Goal: Task Accomplishment & Management: Manage account settings

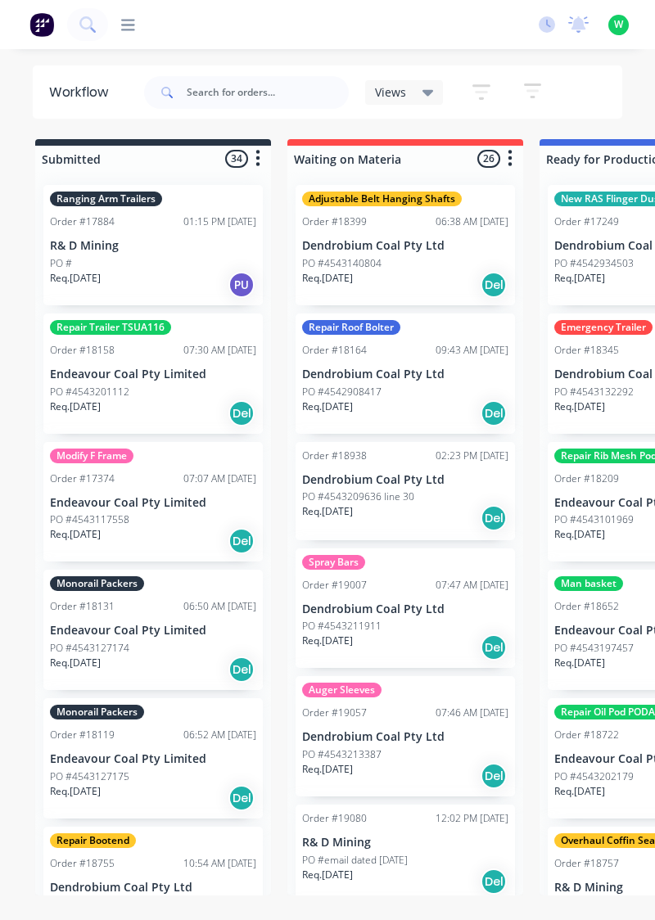
click at [129, 25] on icon at bounding box center [128, 24] width 14 height 11
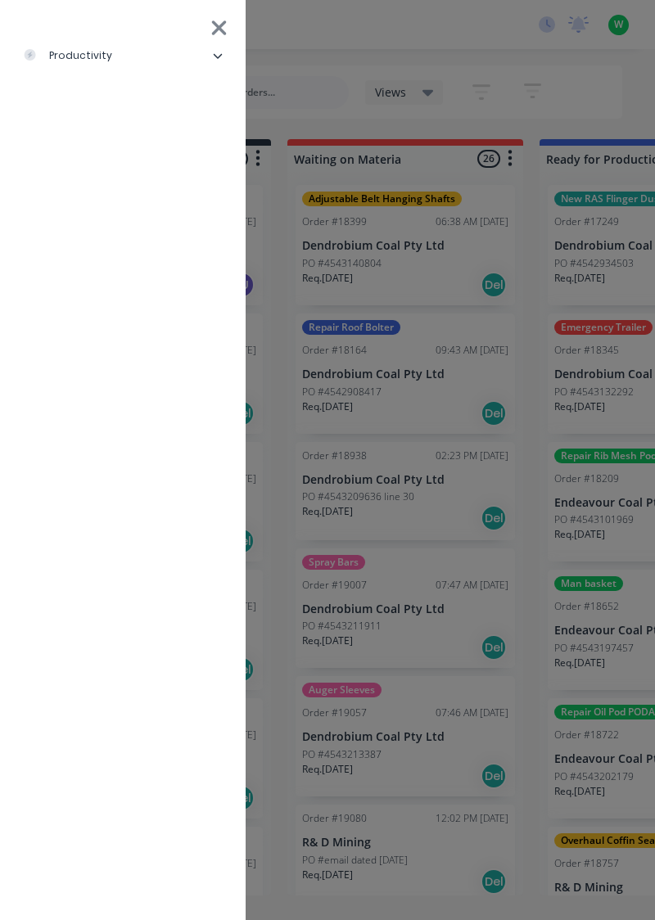
click at [123, 65] on li "productivity" at bounding box center [122, 55] width 219 height 41
click at [108, 223] on div "Timesheets" at bounding box center [80, 219] width 88 height 15
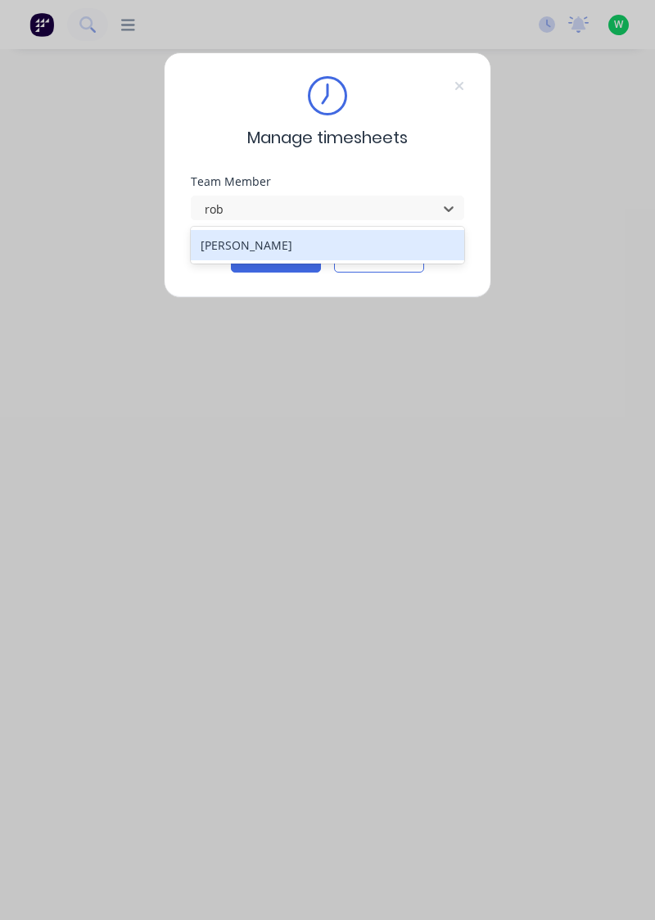
click at [268, 245] on div "[PERSON_NAME]" at bounding box center [328, 245] width 274 height 30
type input "rob"
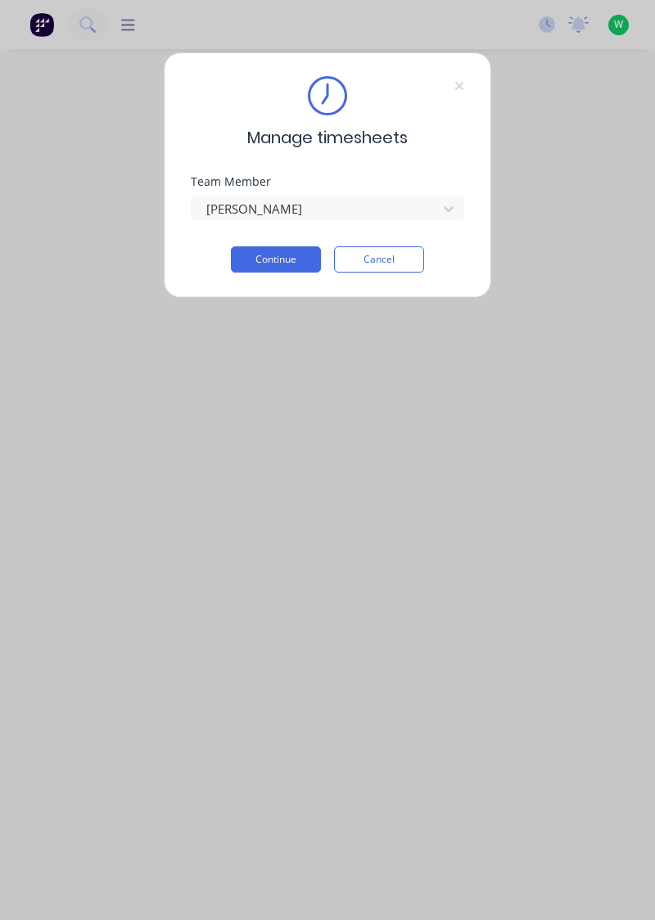
click at [288, 260] on button "Continue" at bounding box center [276, 259] width 90 height 26
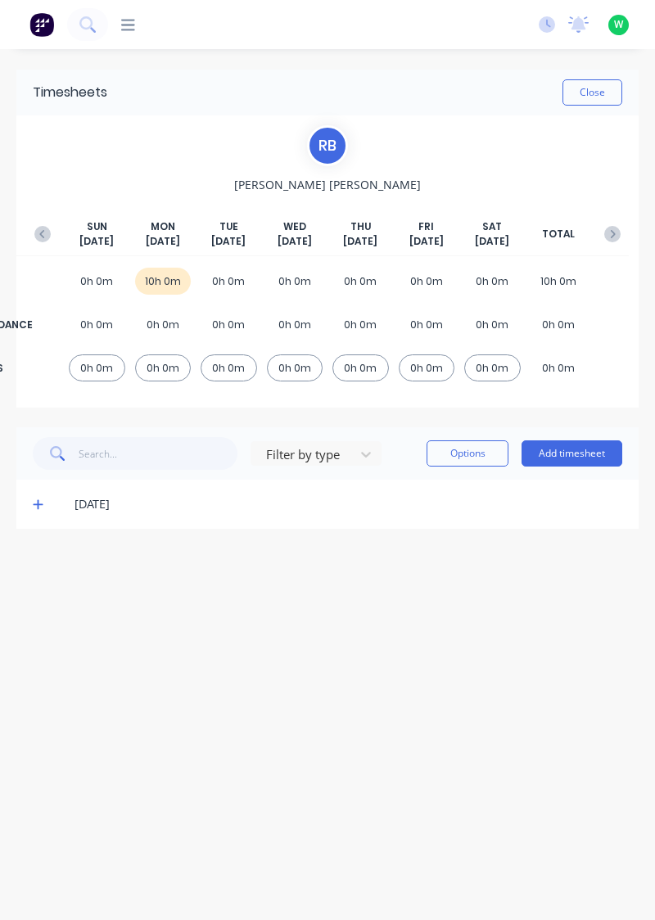
click at [41, 503] on icon at bounding box center [38, 505] width 10 height 10
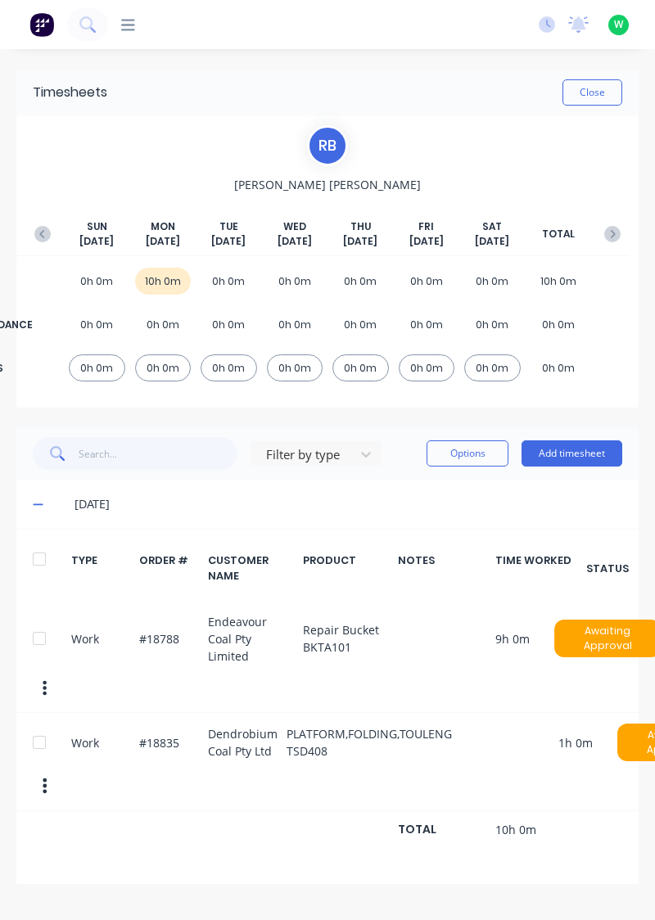
click at [39, 631] on div at bounding box center [39, 638] width 33 height 33
click at [472, 457] on button "Options" at bounding box center [467, 453] width 82 height 26
click at [419, 497] on div "Delete" at bounding box center [430, 496] width 126 height 24
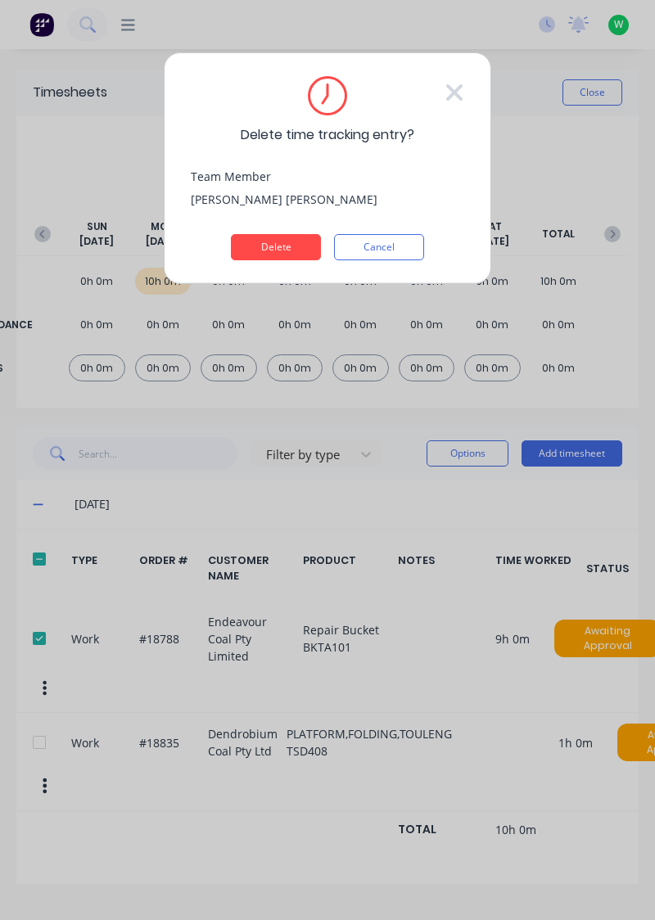
click at [288, 245] on button "Delete" at bounding box center [276, 247] width 90 height 26
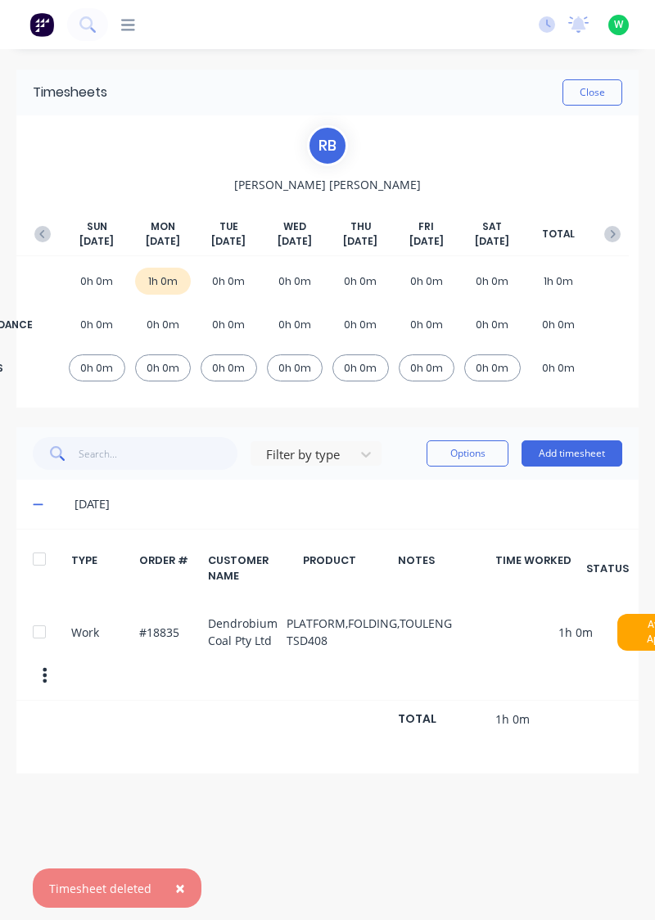
click at [575, 448] on button "Add timesheet" at bounding box center [571, 453] width 101 height 26
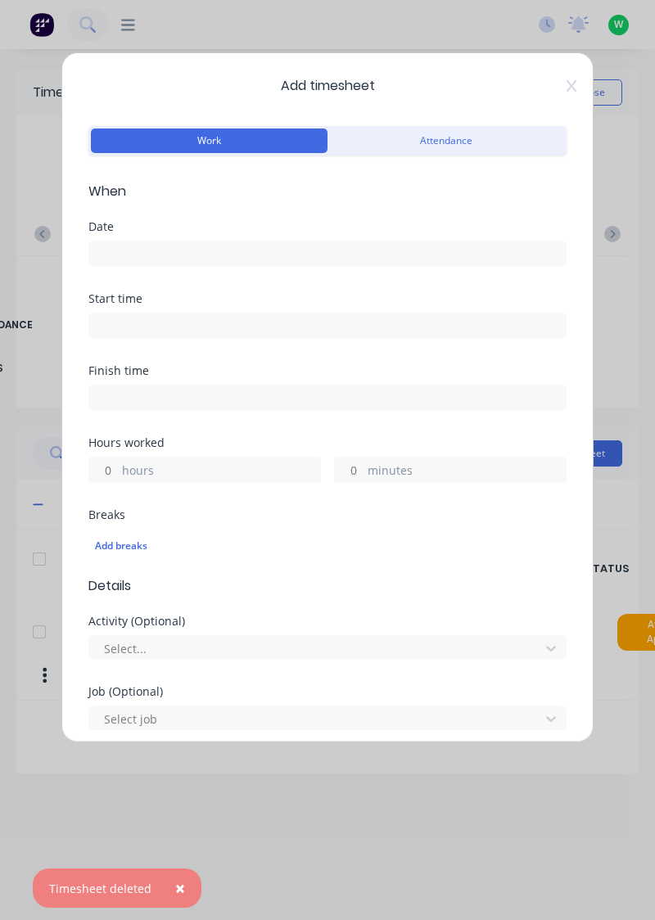
click at [183, 263] on input at bounding box center [327, 253] width 476 height 25
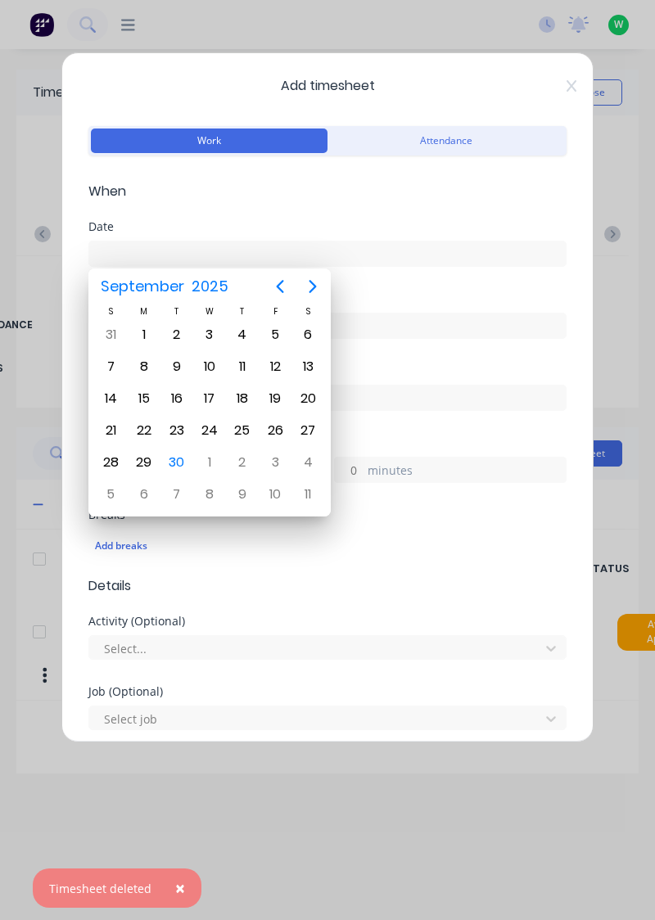
click at [146, 458] on div "29" at bounding box center [144, 462] width 25 height 25
type input "[DATE]"
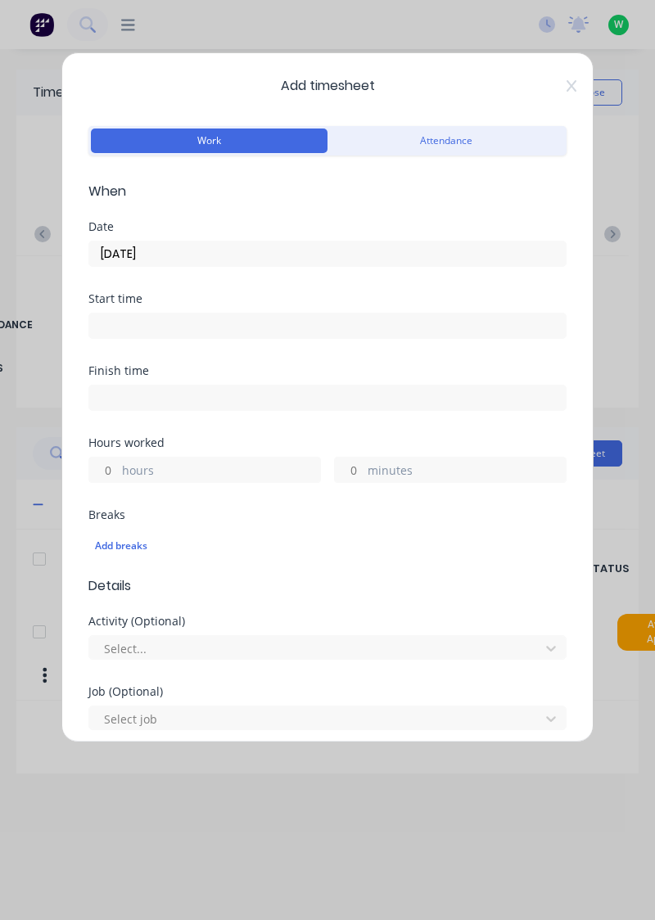
click at [107, 466] on input "hours" at bounding box center [103, 469] width 29 height 25
type input "1"
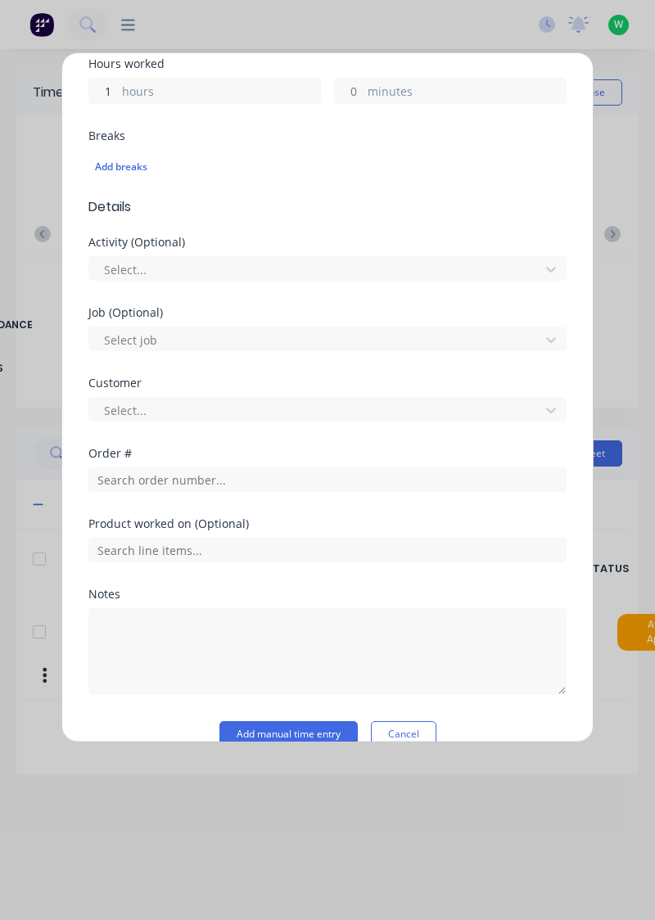
scroll to position [404, 0]
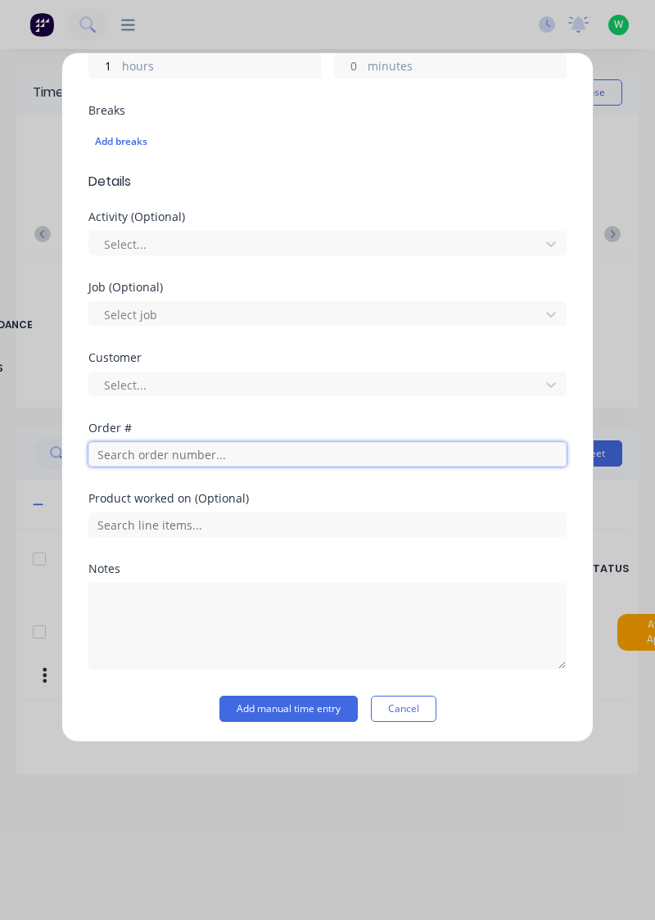
click at [203, 454] on input "text" at bounding box center [327, 454] width 478 height 25
type input "18932"
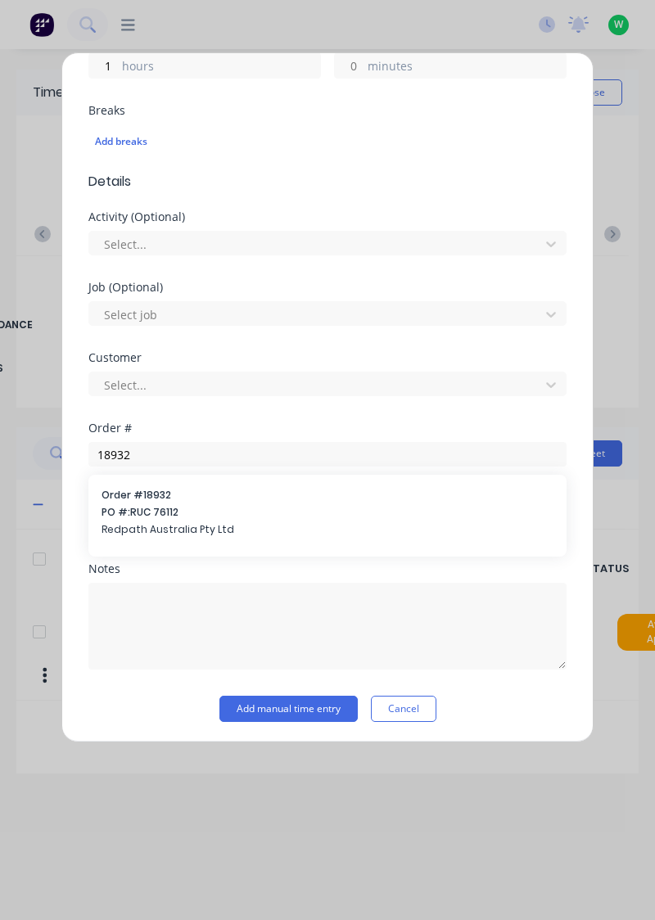
click at [152, 511] on span "PO #: RUC 76112" at bounding box center [327, 512] width 452 height 15
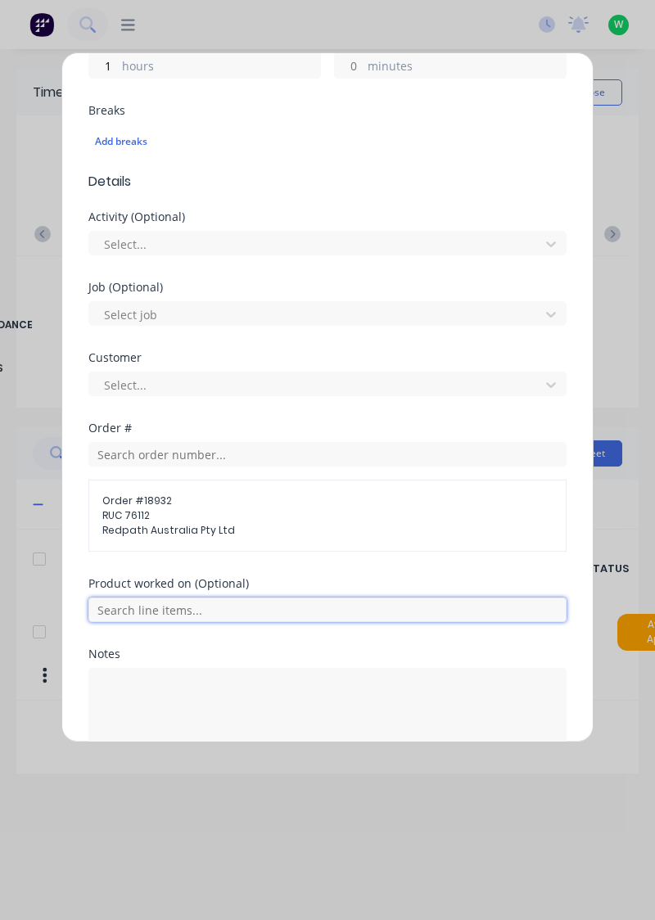
click at [197, 611] on input "text" at bounding box center [327, 609] width 478 height 25
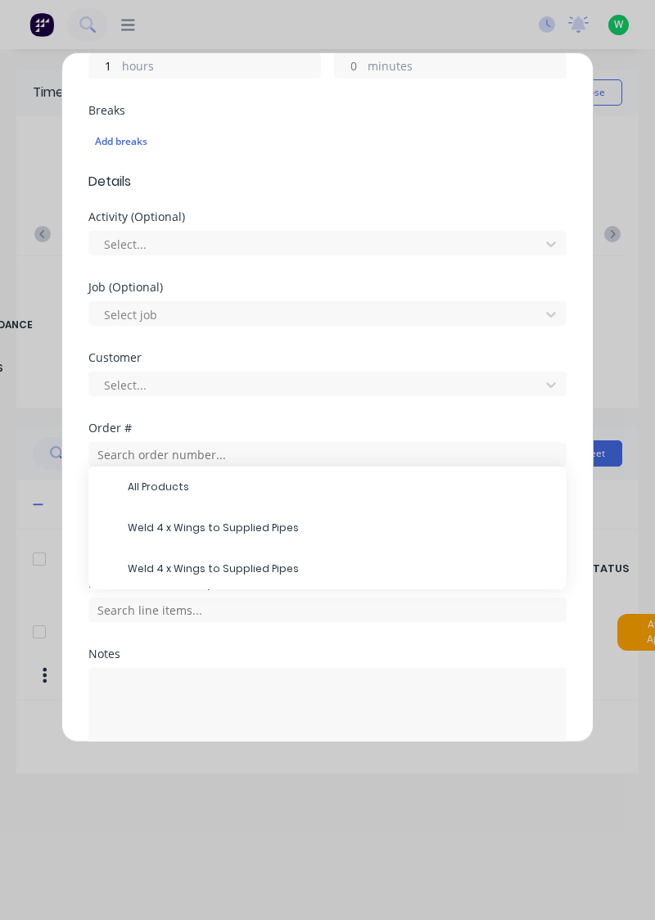
click at [180, 481] on span "All Products" at bounding box center [340, 486] width 425 height 15
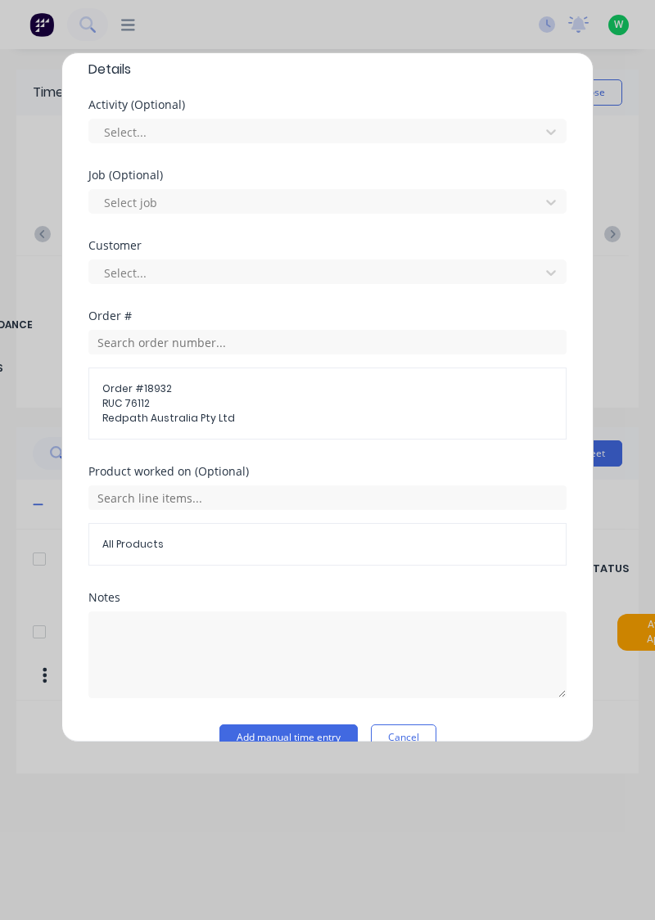
scroll to position [543, 0]
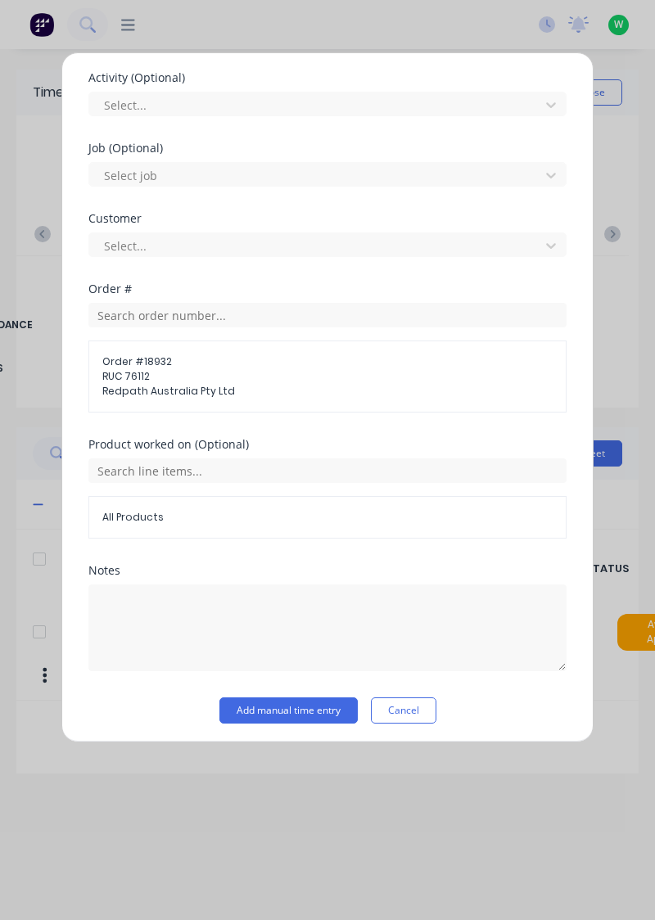
click at [314, 709] on button "Add manual time entry" at bounding box center [288, 710] width 138 height 26
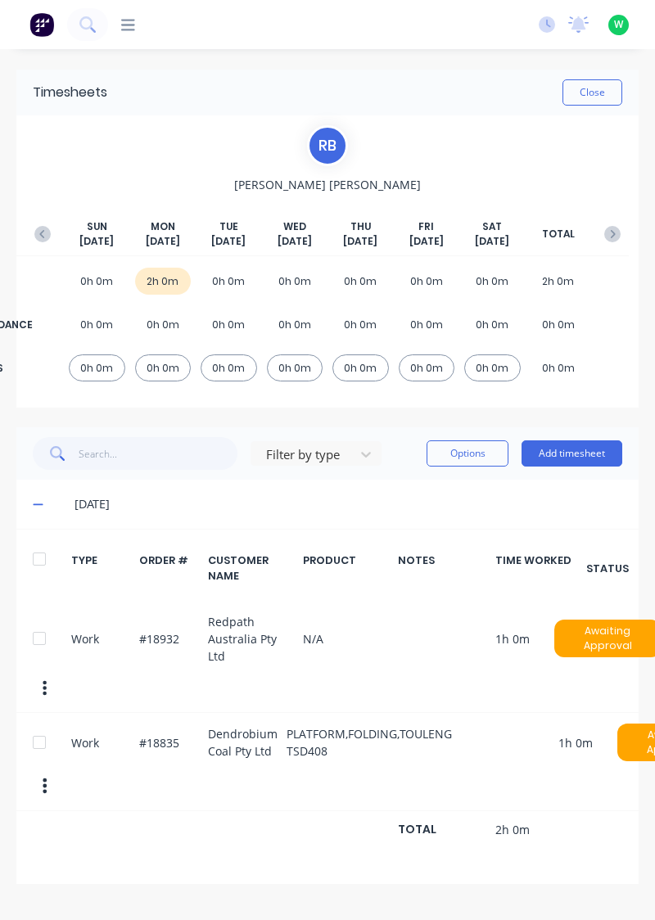
click at [578, 452] on button "Add timesheet" at bounding box center [571, 453] width 101 height 26
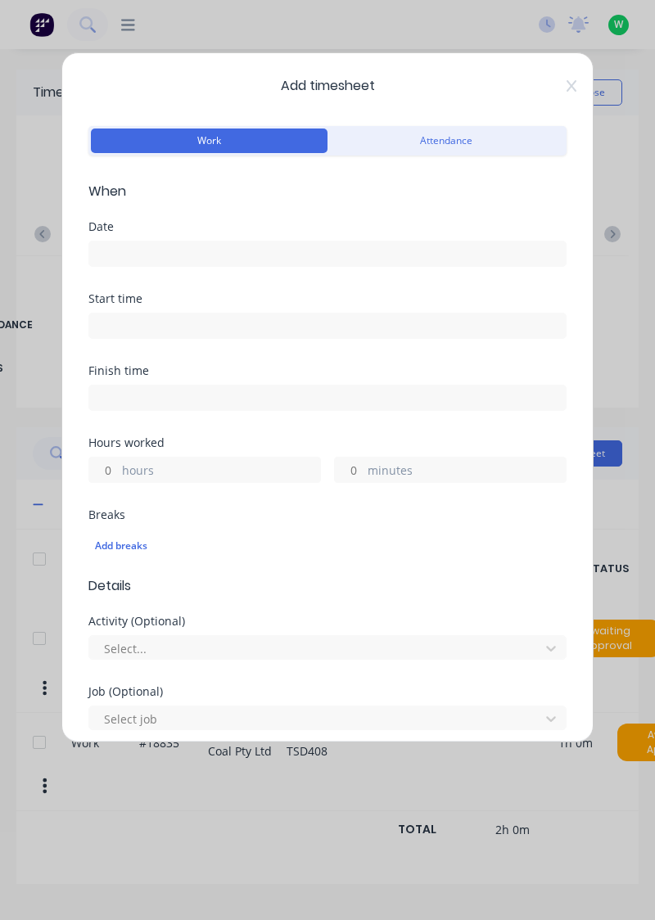
click at [154, 257] on input at bounding box center [327, 253] width 476 height 25
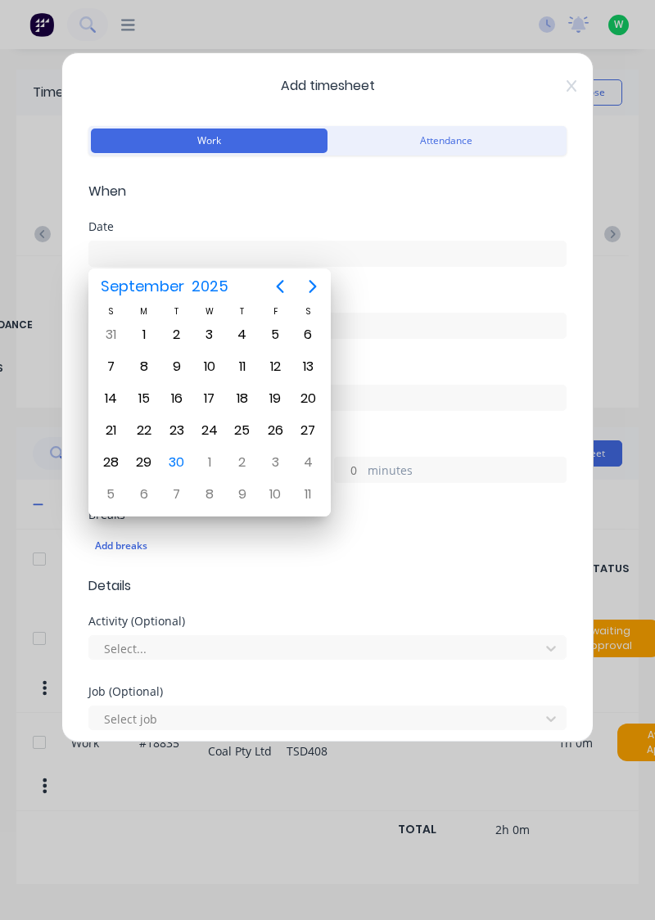
click at [147, 466] on div "29" at bounding box center [144, 462] width 25 height 25
type input "[DATE]"
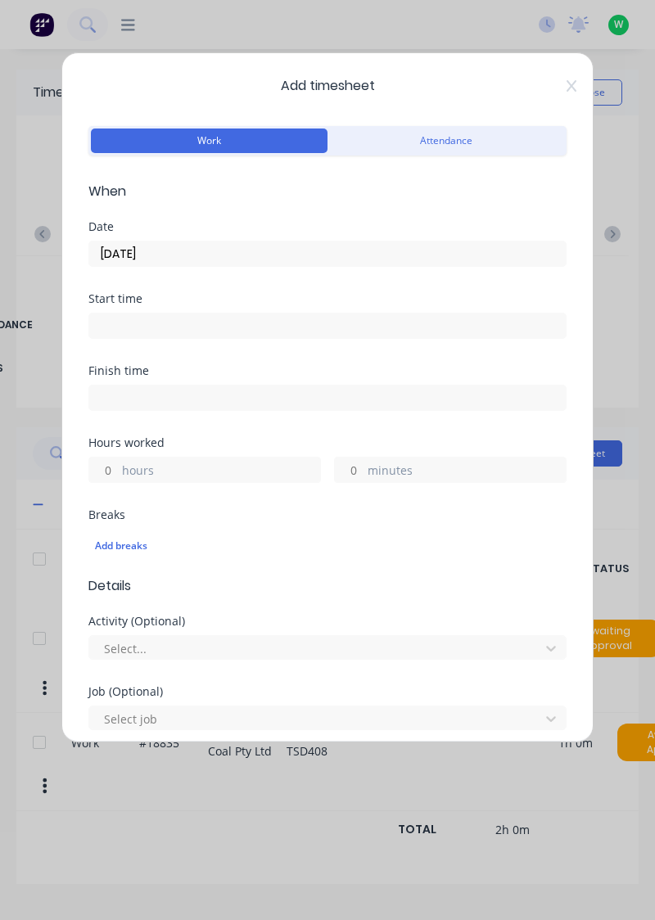
click at [110, 470] on input "hours" at bounding box center [103, 469] width 29 height 25
type input "8"
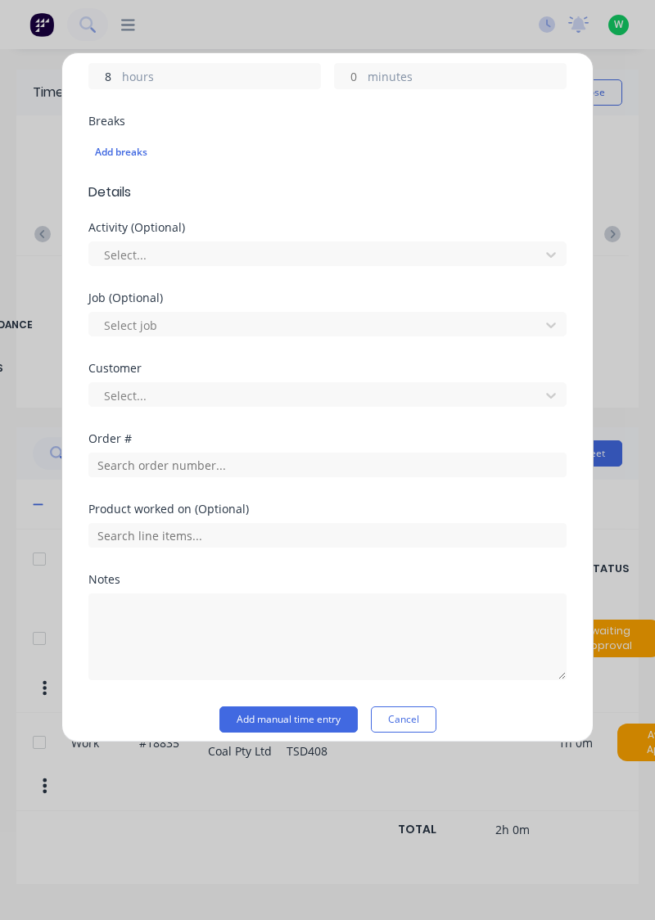
scroll to position [404, 0]
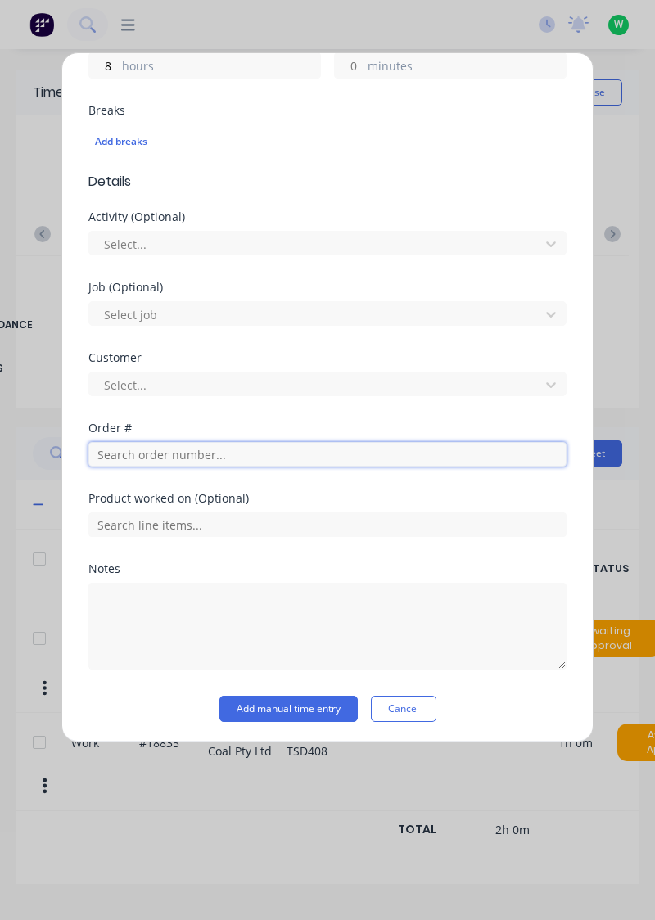
click at [206, 455] on input "text" at bounding box center [327, 454] width 478 height 25
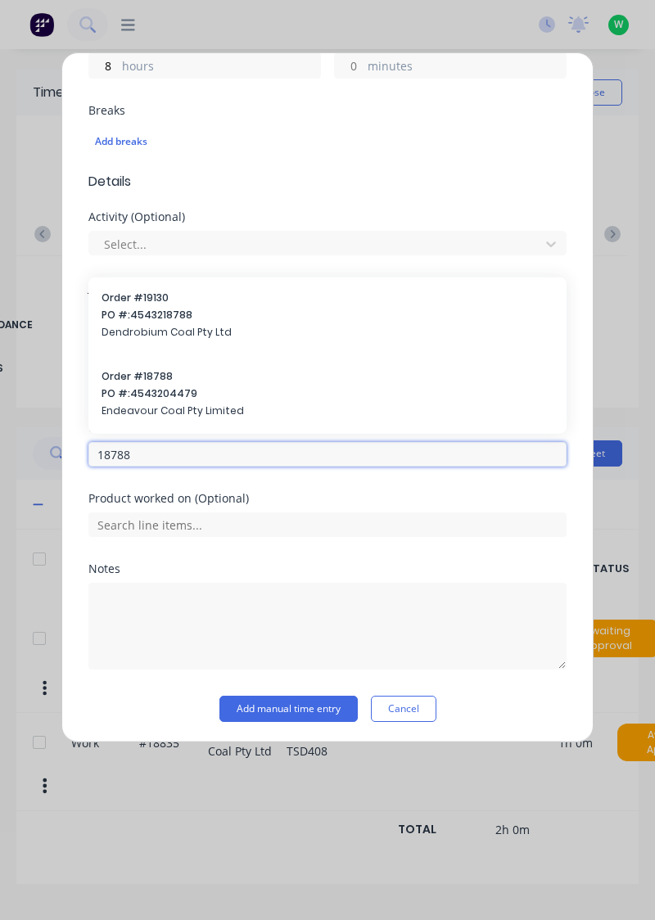
type input "18788"
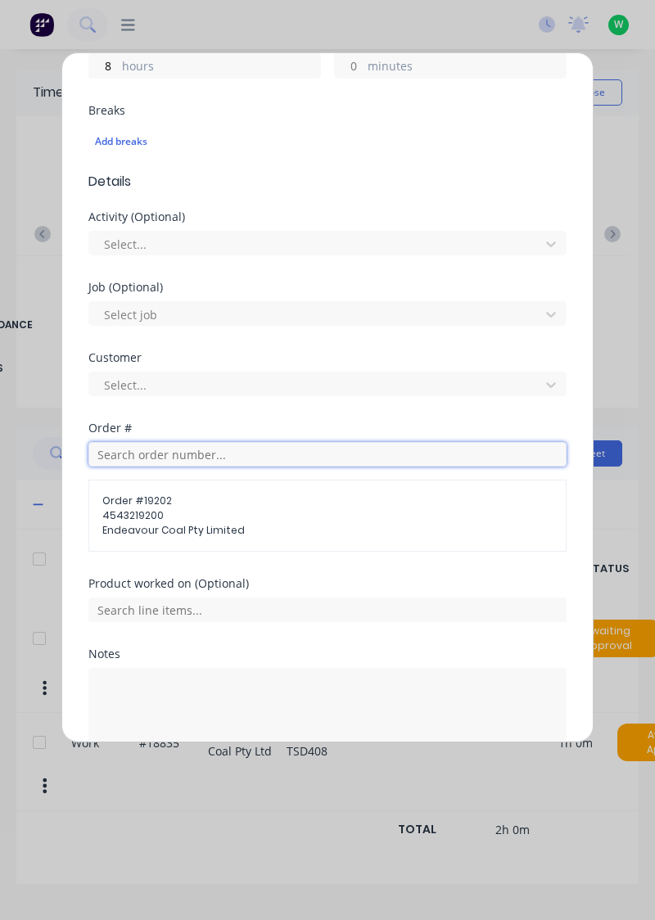
click at [181, 456] on input "text" at bounding box center [327, 454] width 478 height 25
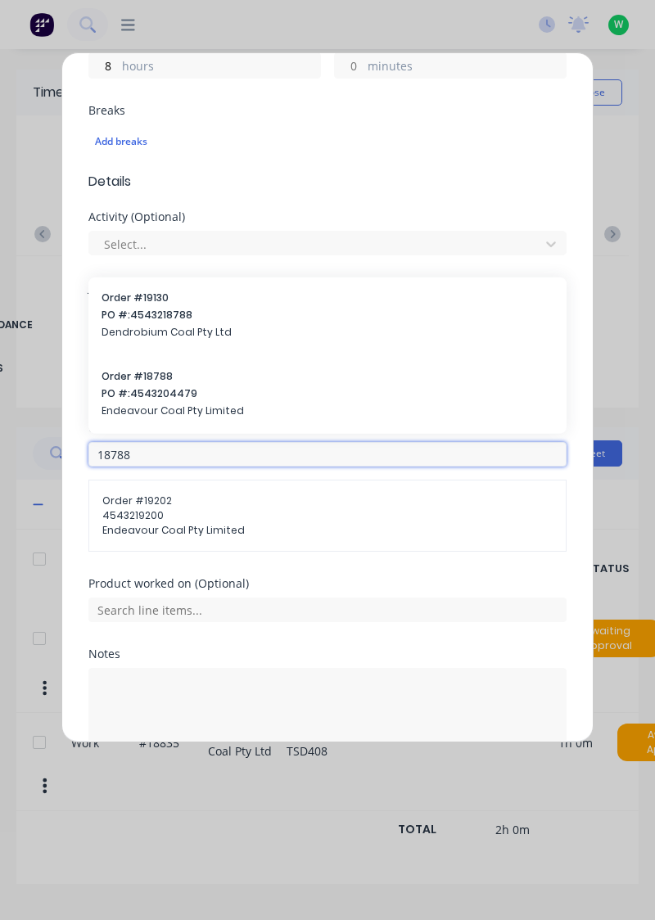
type input "18788"
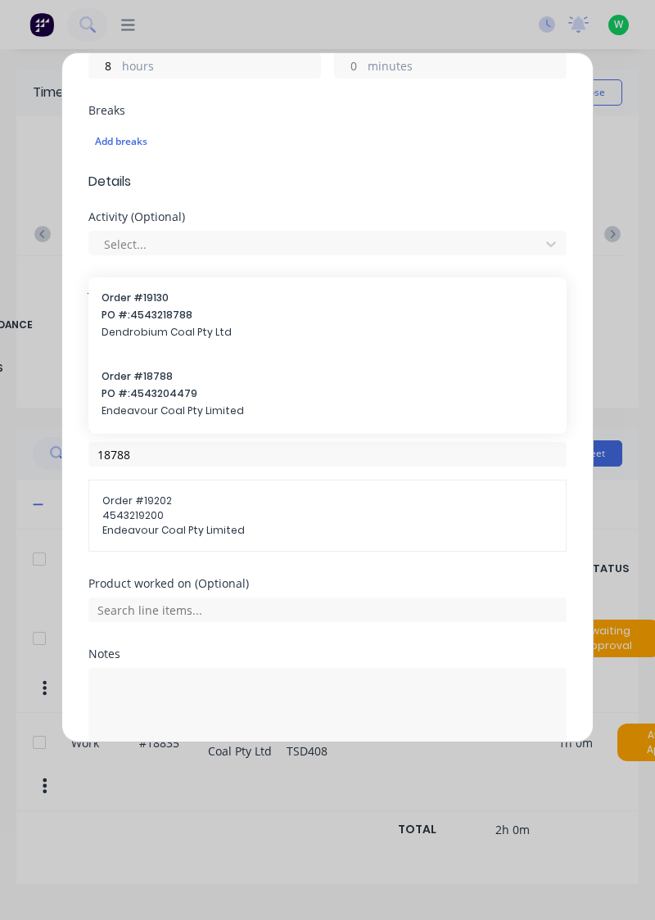
click at [154, 388] on span "PO #: 4543204479" at bounding box center [327, 392] width 452 height 15
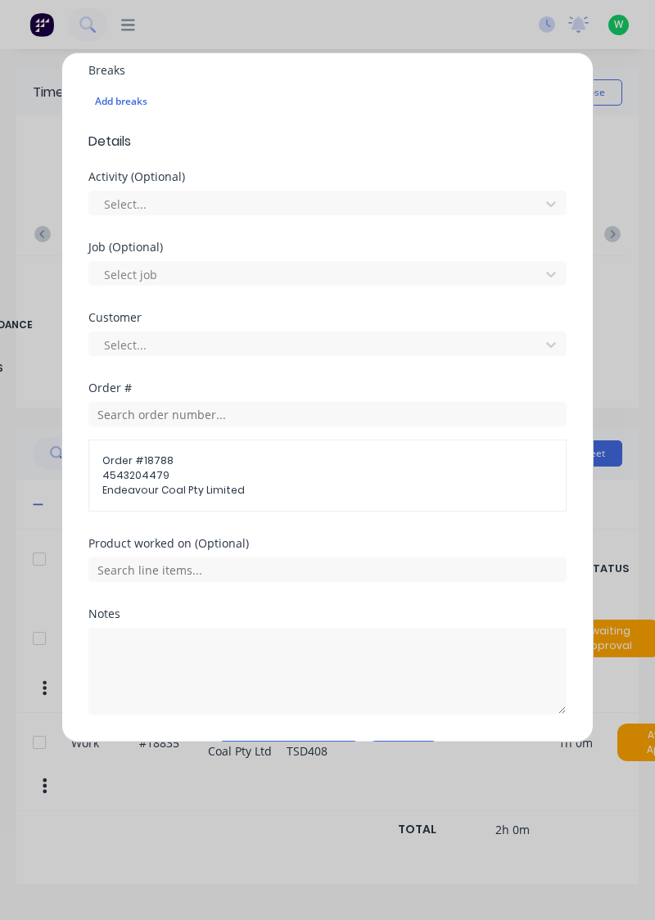
scroll to position [488, 0]
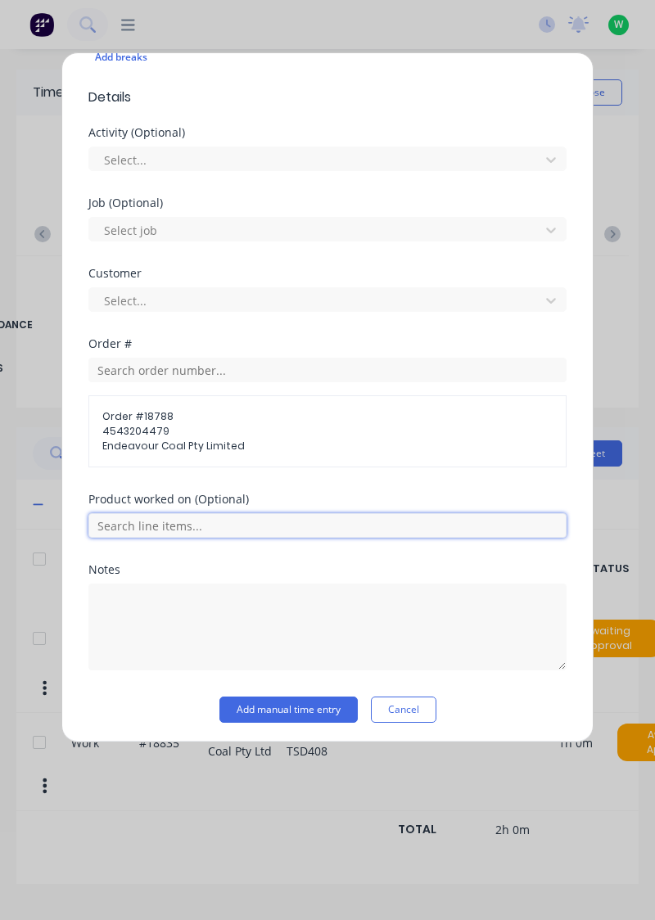
click at [213, 517] on input "text" at bounding box center [327, 525] width 478 height 25
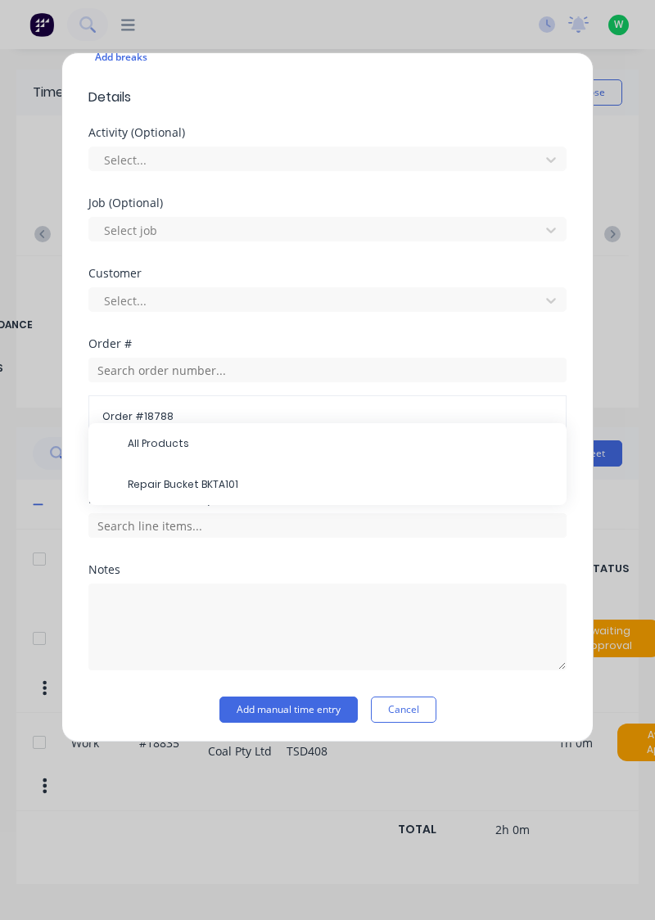
click at [193, 481] on span "Repair Bucket BKTA101" at bounding box center [340, 484] width 425 height 15
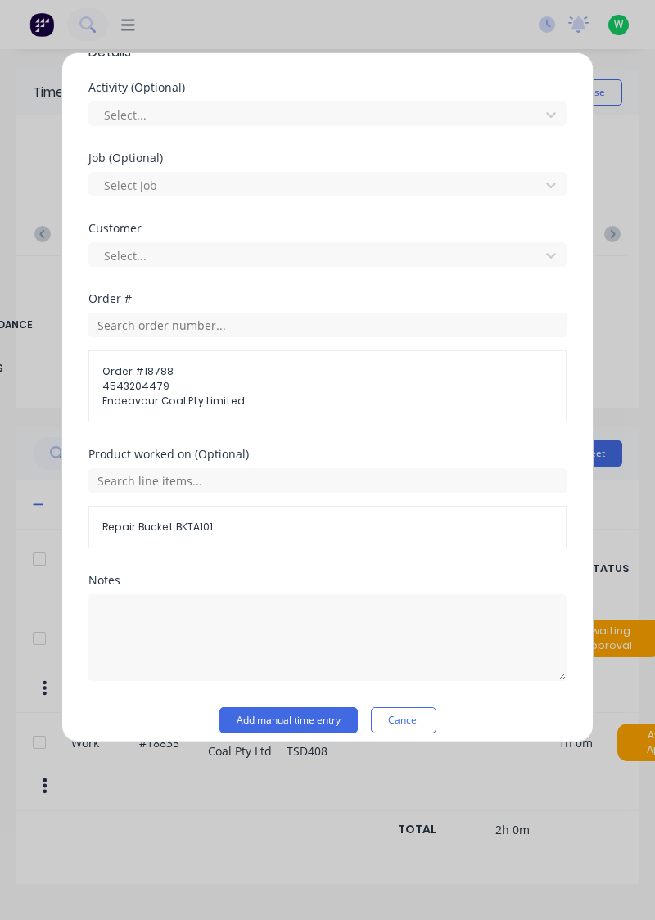
scroll to position [543, 0]
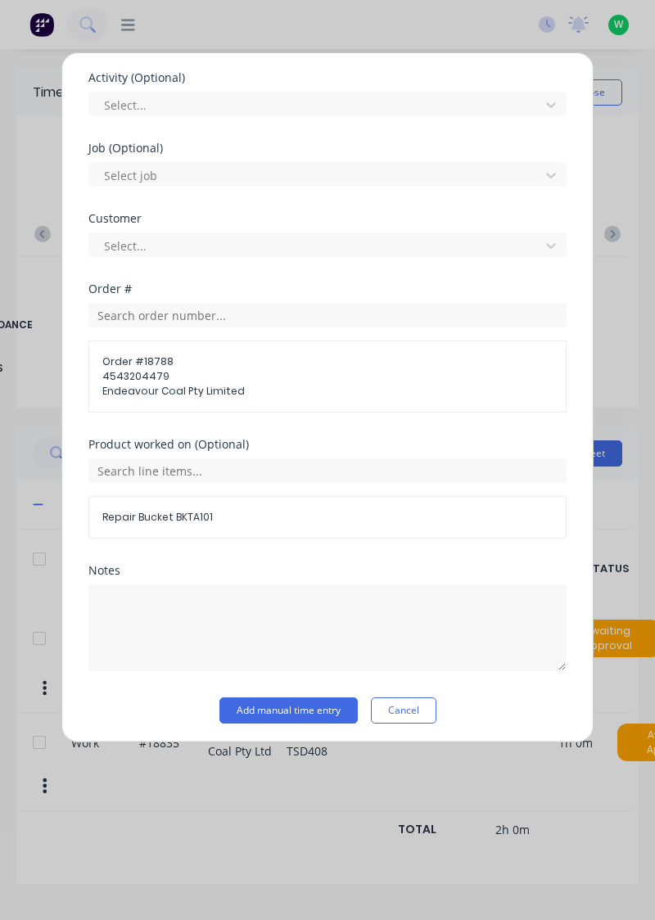
click at [305, 705] on button "Add manual time entry" at bounding box center [288, 710] width 138 height 26
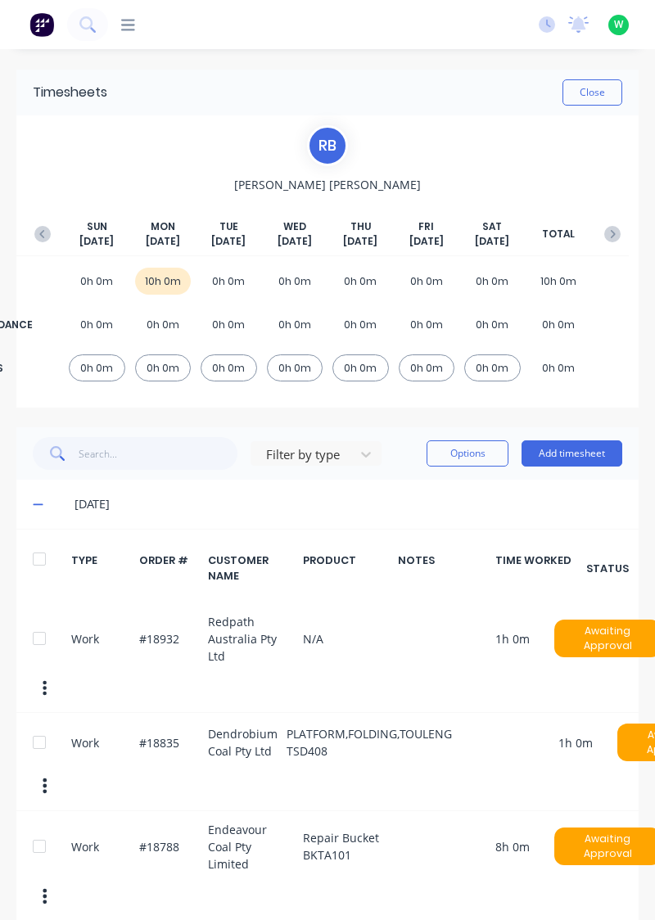
click at [604, 96] on button "Close" at bounding box center [592, 92] width 60 height 26
